Goal: Transaction & Acquisition: Purchase product/service

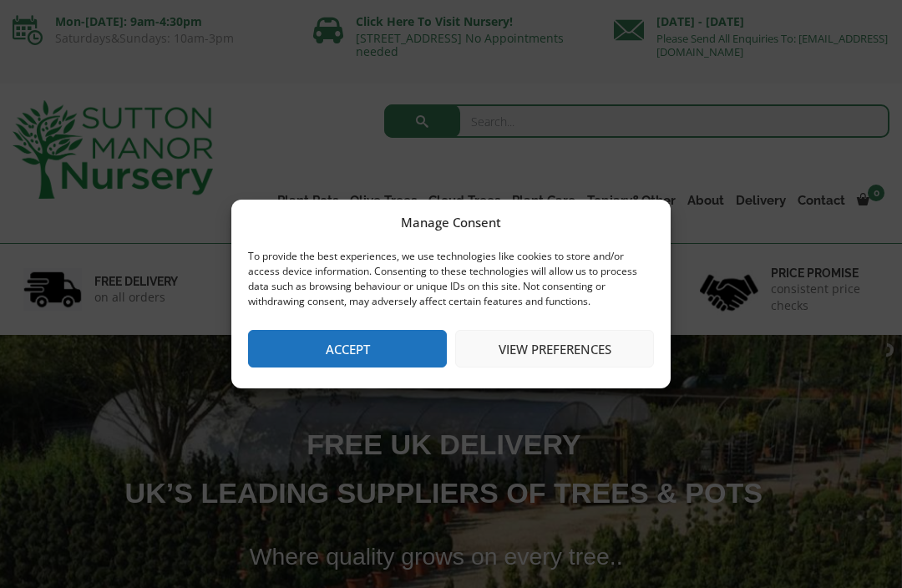
click at [361, 342] on button "Accept" at bounding box center [347, 349] width 199 height 38
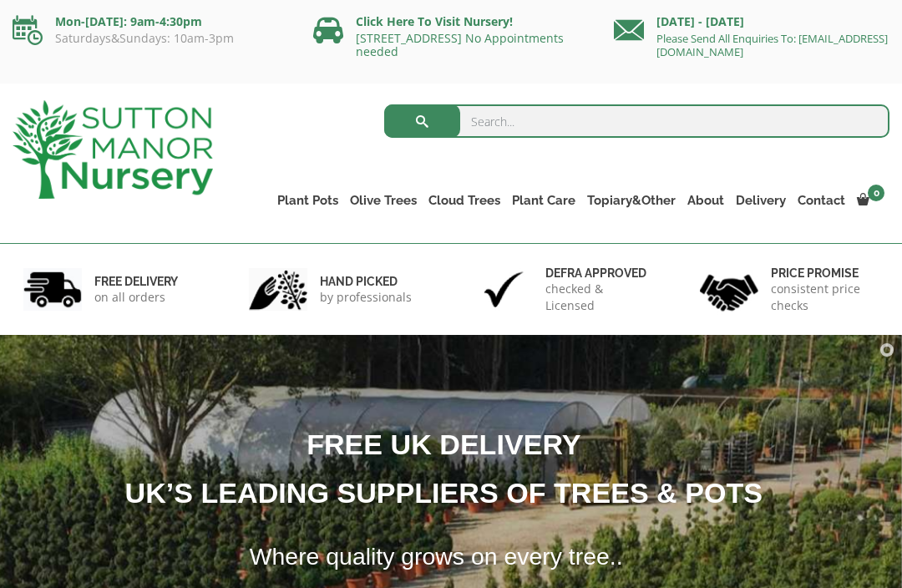
click at [312, 138] on div "Search for:" at bounding box center [563, 125] width 651 height 50
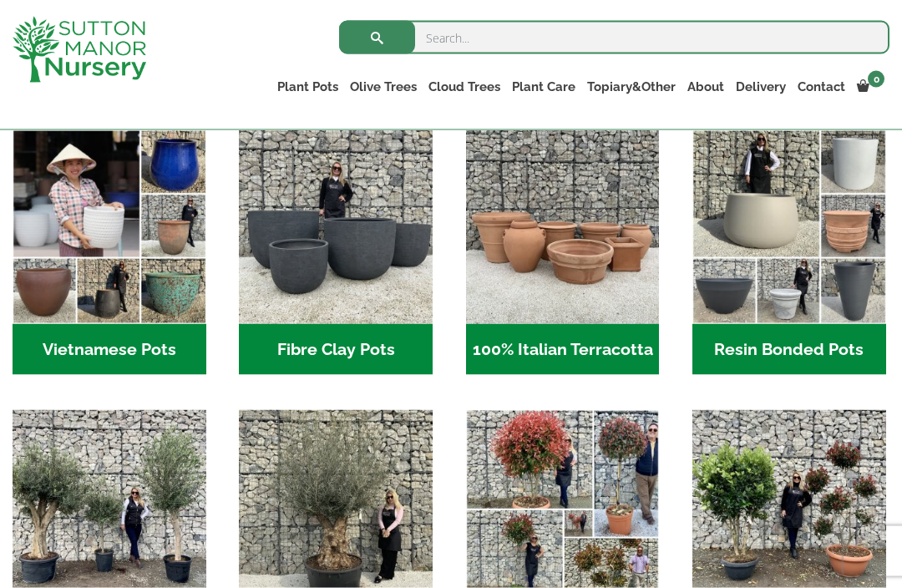
scroll to position [540, 0]
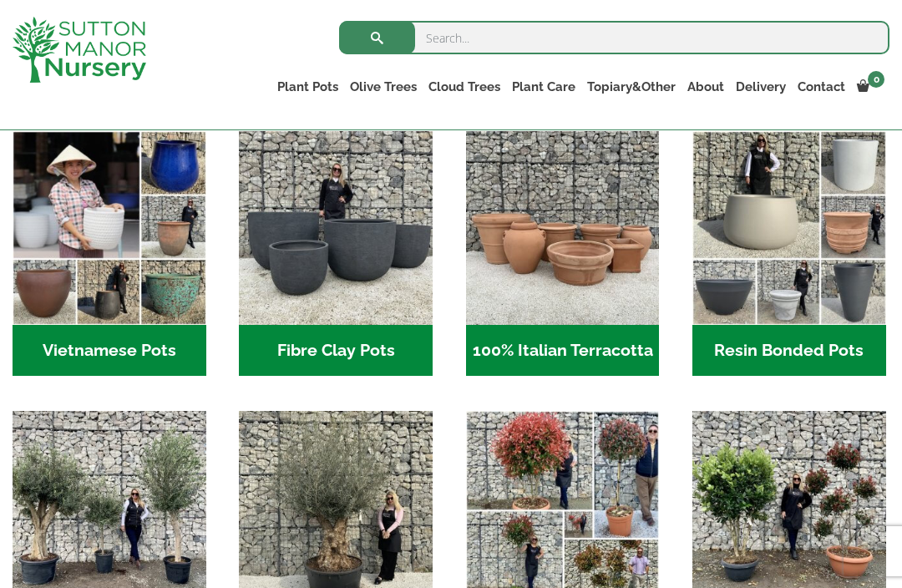
click at [346, 337] on h2 "Fibre Clay Pots (3)" at bounding box center [336, 351] width 194 height 52
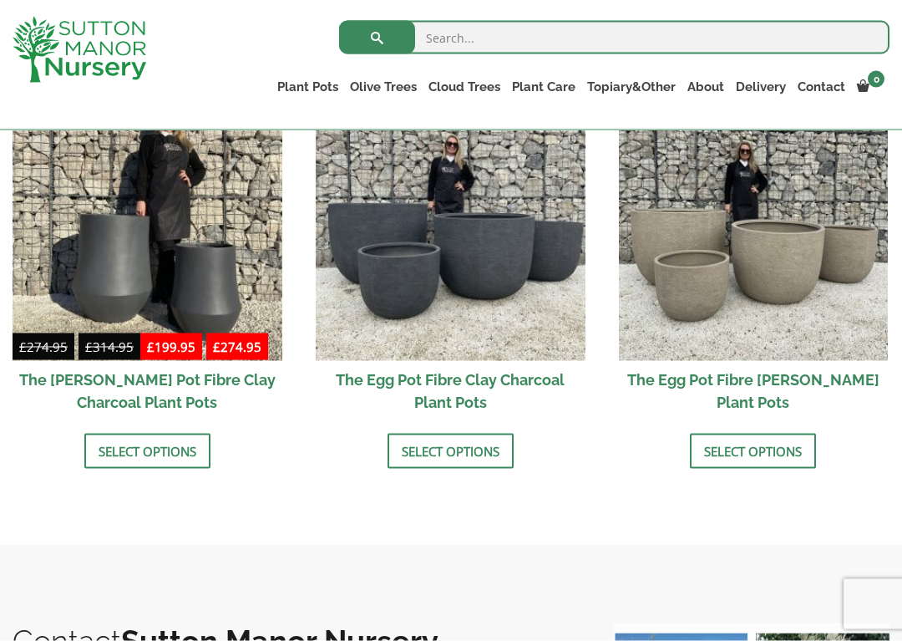
scroll to position [580, 0]
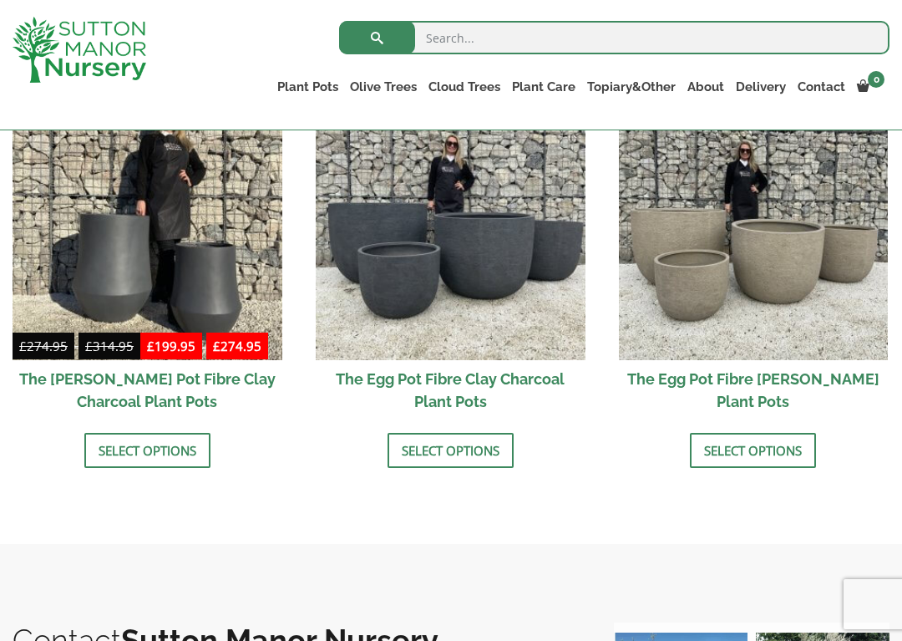
click at [472, 451] on link "Select options" at bounding box center [451, 450] width 126 height 35
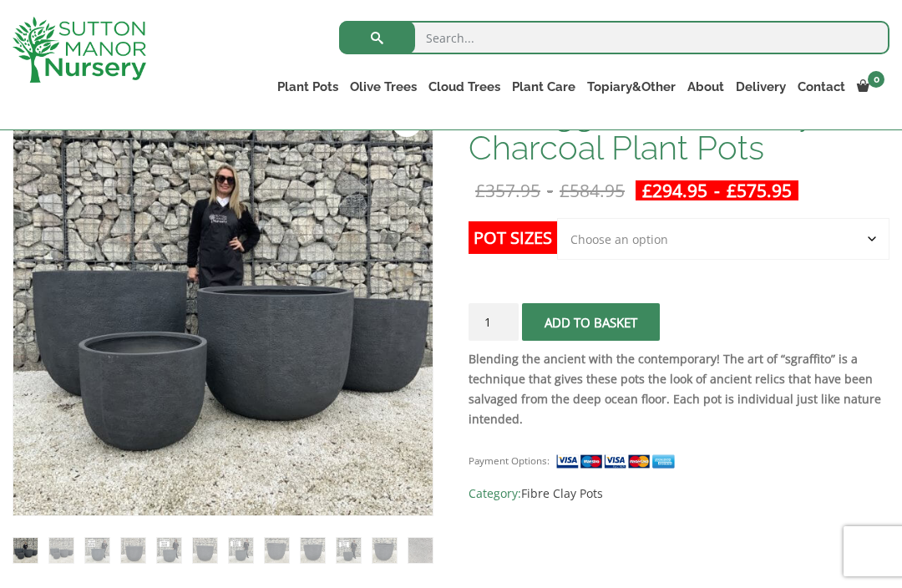
scroll to position [286, 0]
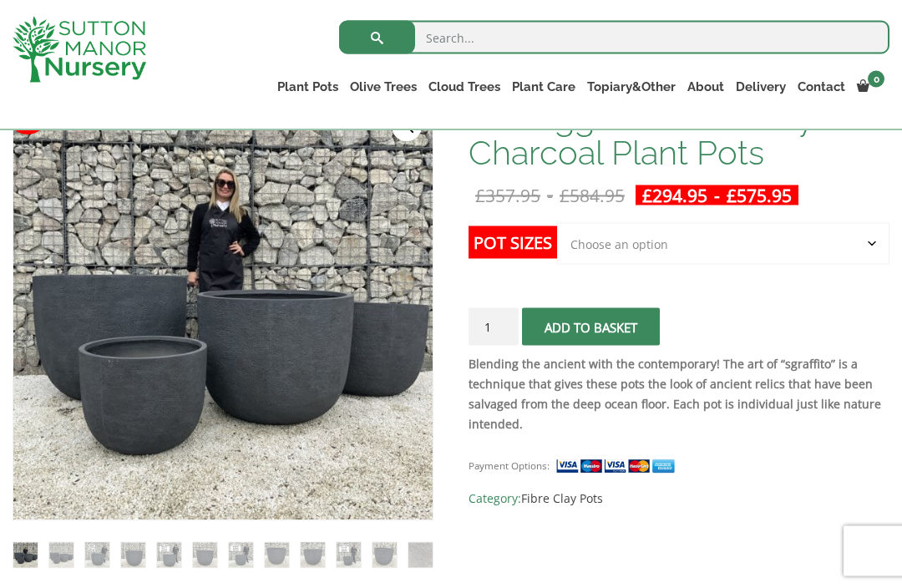
click at [857, 243] on select "Choose an option Click here to buy the 5th To Largest Pot In The Picture Click …" at bounding box center [723, 244] width 332 height 42
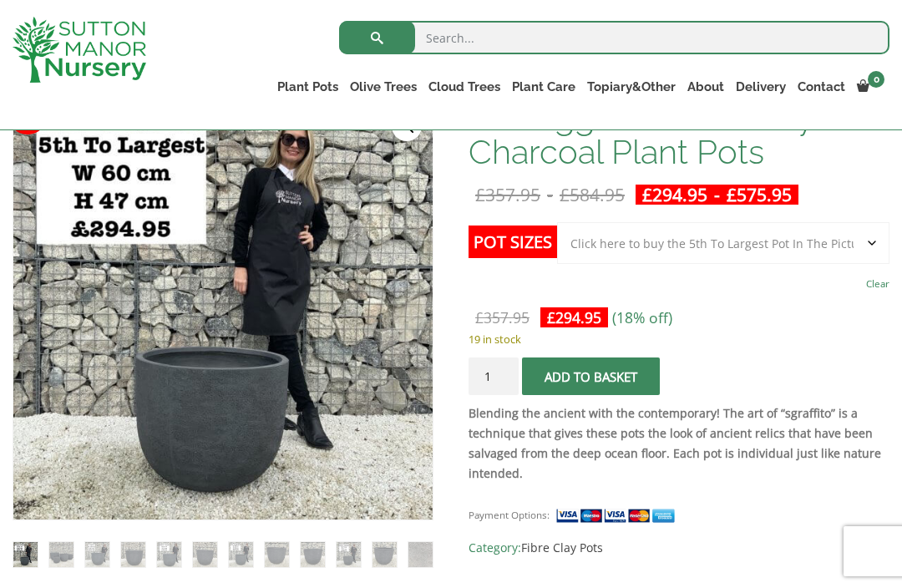
click at [870, 246] on select "Choose an option Click here to buy the 5th To Largest Pot In The Picture Click …" at bounding box center [723, 243] width 332 height 42
click at [871, 241] on select "Choose an option Click here to buy the 5th To Largest Pot In The Picture Click …" at bounding box center [723, 243] width 332 height 42
select select "Click here to buy The Largest Pot In The Picture"
